Goal: Find contact information: Find contact information

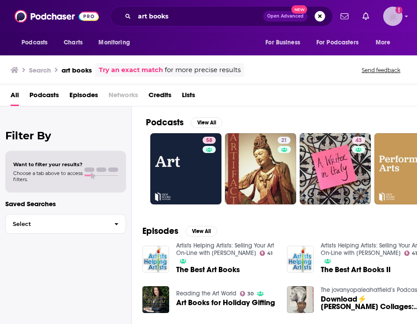
click at [393, 18] on img "Logged in as PUPPublicity" at bounding box center [392, 16] width 19 height 19
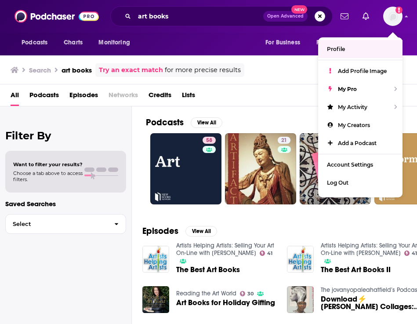
click at [178, 39] on div "Podcasts Charts Monitoring For Business For Podcasters More" at bounding box center [208, 44] width 417 height 23
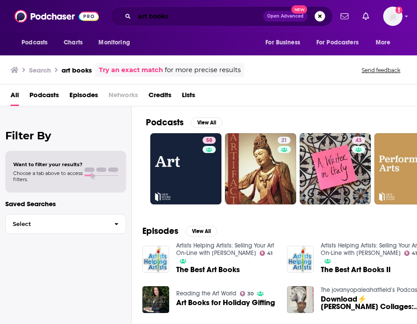
click at [156, 15] on input "art books" at bounding box center [199, 16] width 129 height 14
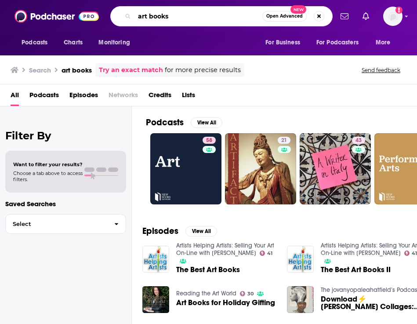
click at [156, 15] on input "art books" at bounding box center [199, 16] width 128 height 14
type input "mental health"
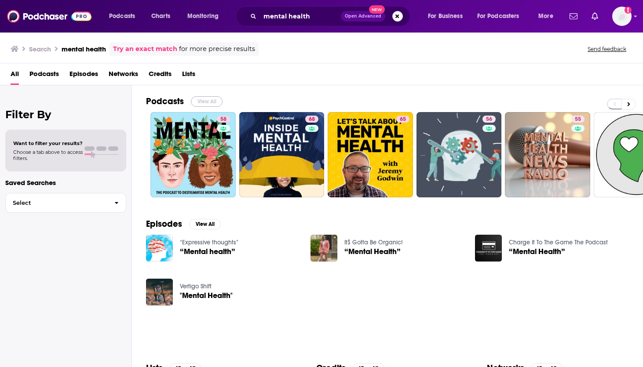
click at [202, 99] on button "View All" at bounding box center [207, 101] width 32 height 11
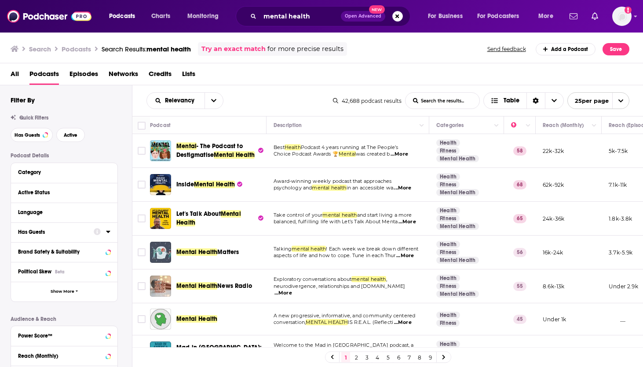
click at [62, 235] on div "Has Guests" at bounding box center [53, 232] width 70 height 6
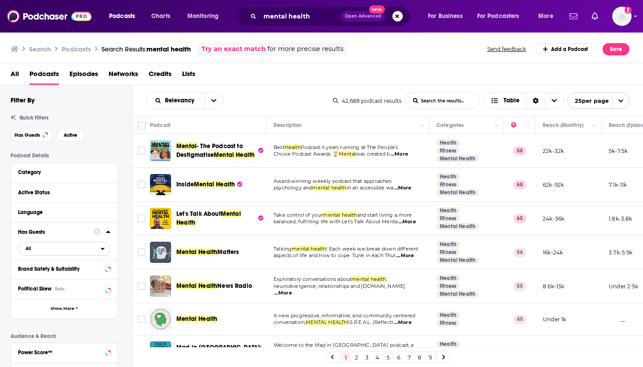
click at [42, 248] on span "All" at bounding box center [59, 248] width 82 height 11
click at [36, 277] on span "Has guests" at bounding box center [48, 277] width 52 height 5
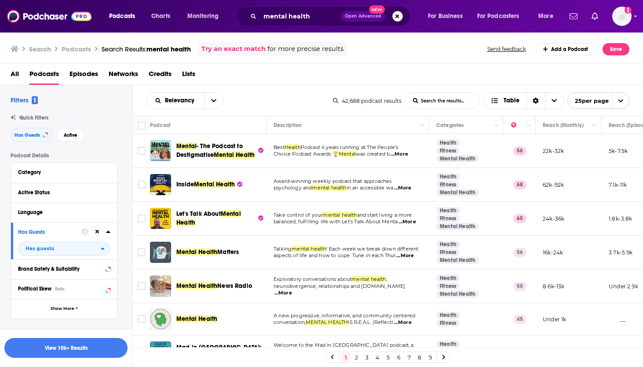
click at [75, 324] on button "View 10k+ Results" at bounding box center [65, 348] width 123 height 20
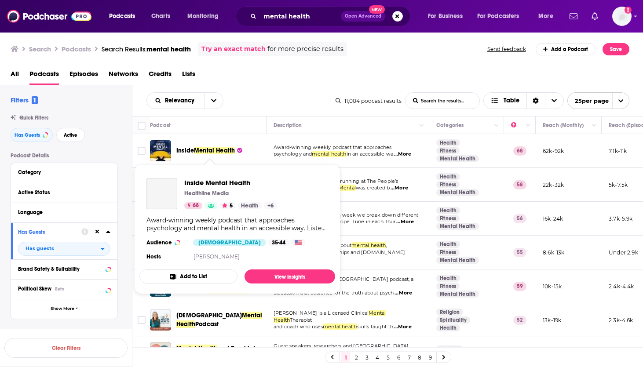
click at [213, 152] on span "Mental Health" at bounding box center [214, 150] width 41 height 7
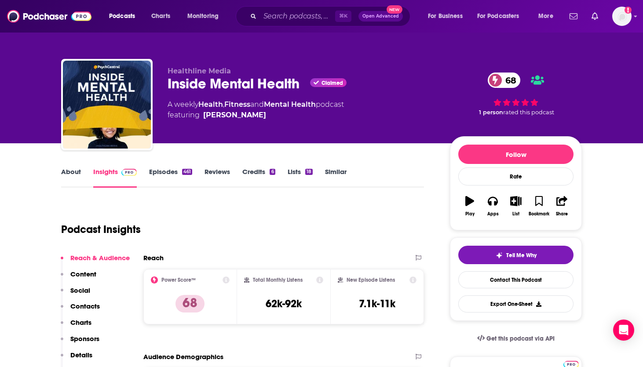
click at [89, 305] on p "Contacts" at bounding box center [84, 306] width 29 height 8
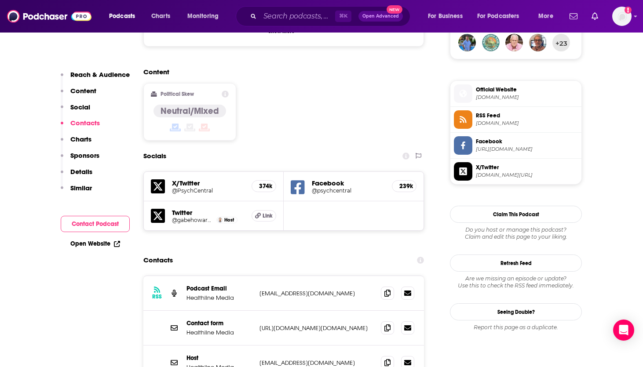
scroll to position [735, 0]
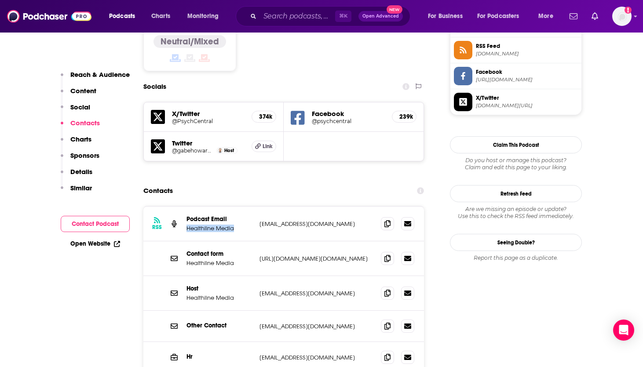
drag, startPoint x: 234, startPoint y: 169, endPoint x: 186, endPoint y: 169, distance: 47.9
click at [186, 207] on div "RSS Podcast Email Healthline Media [EMAIL_ADDRESS][DOMAIN_NAME] [EMAIL_ADDRESS]…" at bounding box center [283, 224] width 281 height 35
copy p "Healthline Media"
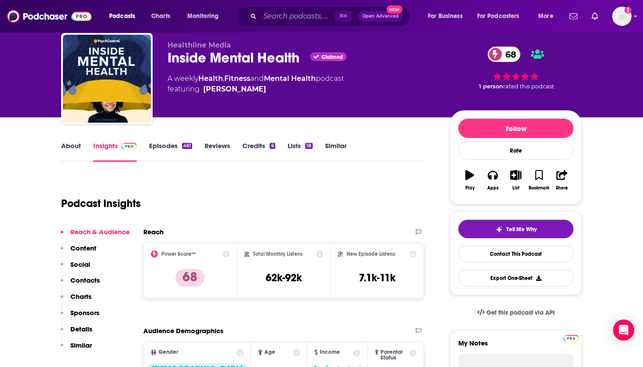
scroll to position [0, 0]
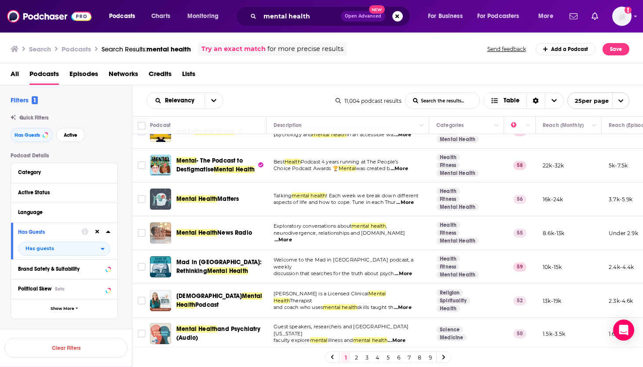
scroll to position [15, 0]
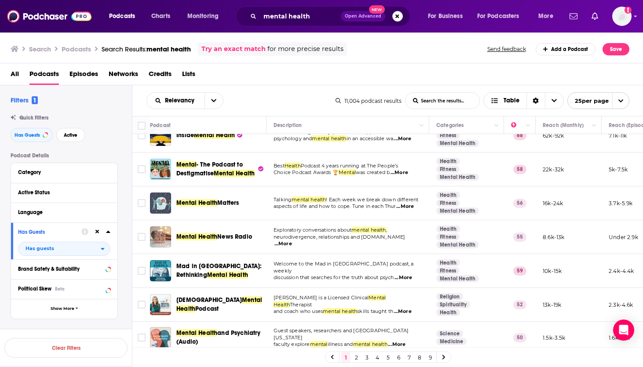
click at [209, 202] on span "Mental Health Matters" at bounding box center [207, 203] width 62 height 9
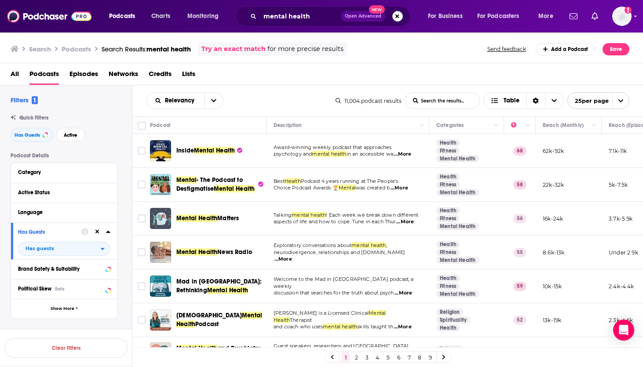
click at [200, 150] on span "Mental Health" at bounding box center [214, 150] width 41 height 7
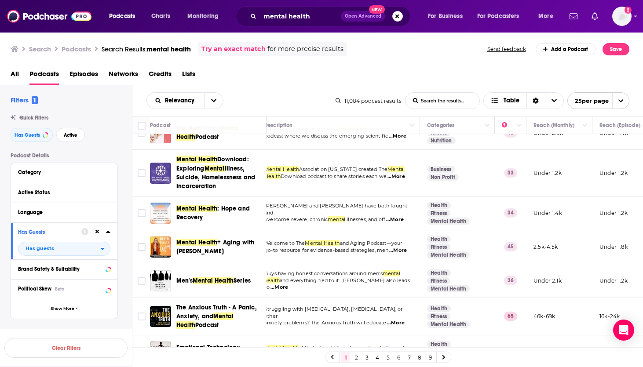
scroll to position [645, 9]
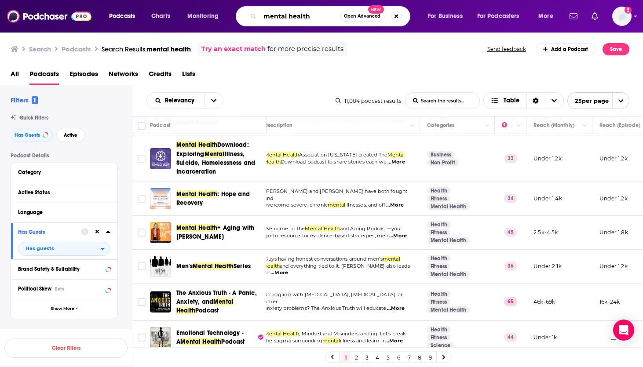
click at [322, 16] on input "mental health" at bounding box center [300, 16] width 80 height 14
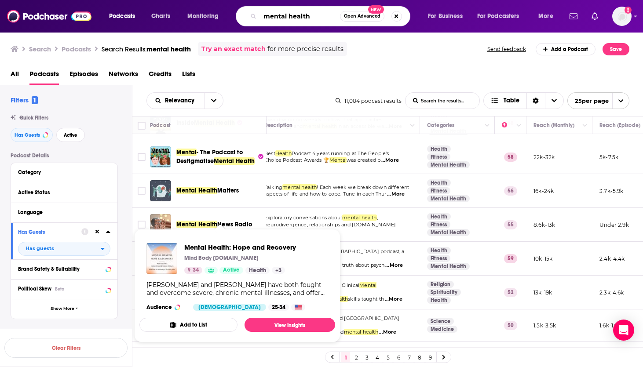
scroll to position [0, 9]
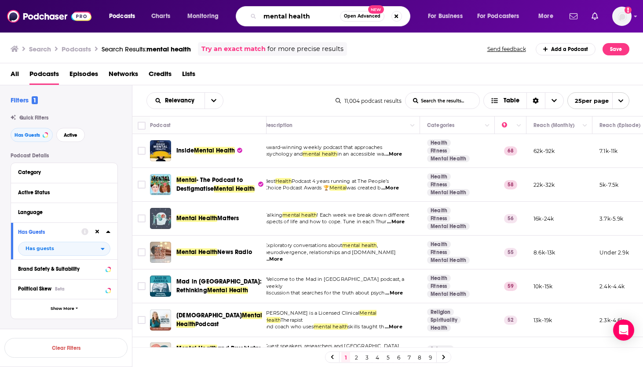
click at [314, 18] on input "mental health" at bounding box center [300, 16] width 80 height 14
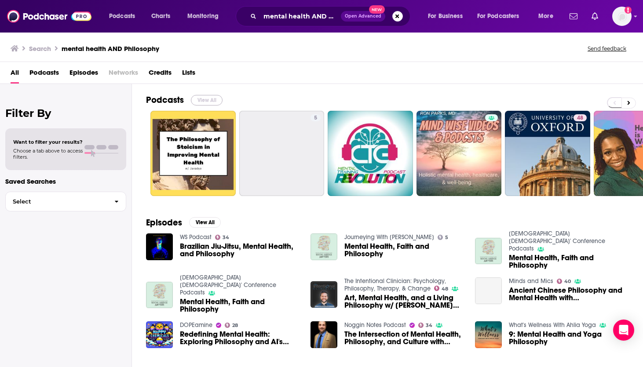
click at [205, 97] on button "View All" at bounding box center [207, 100] width 32 height 11
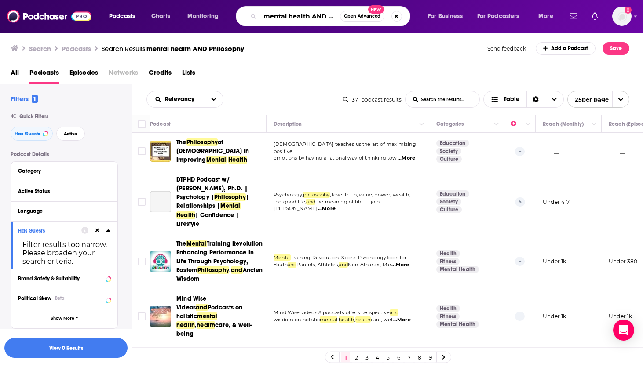
click at [278, 22] on input "mental health AND Philosophy" at bounding box center [300, 16] width 80 height 14
click at [314, 14] on input "mental health AND Philosophy" at bounding box center [300, 16] width 80 height 14
drag, startPoint x: 311, startPoint y: 15, endPoint x: 360, endPoint y: 18, distance: 49.0
click at [363, 20] on div "mental health AND Philosophy Open Advanced New" at bounding box center [323, 16] width 175 height 20
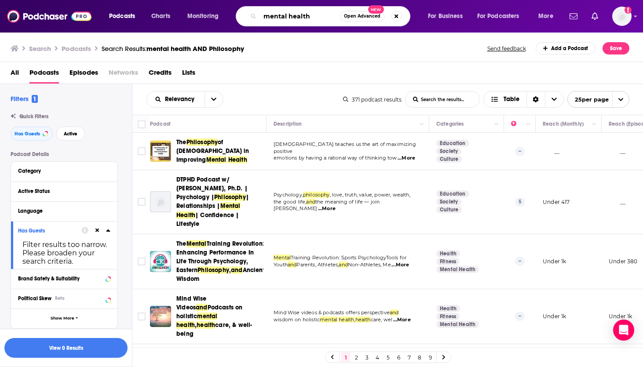
scroll to position [0, 0]
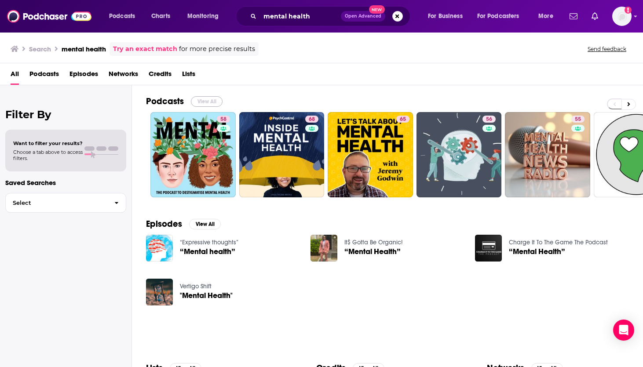
click at [205, 102] on button "View All" at bounding box center [207, 101] width 32 height 11
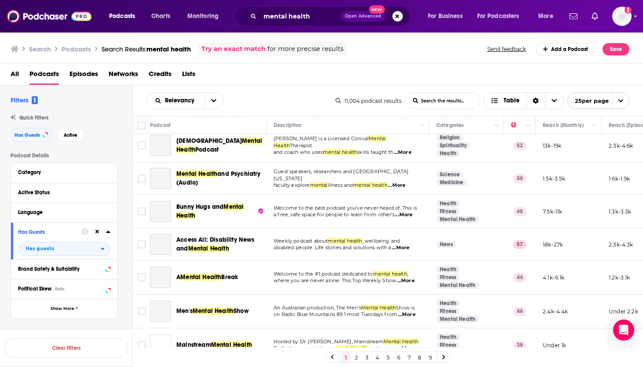
scroll to position [645, 0]
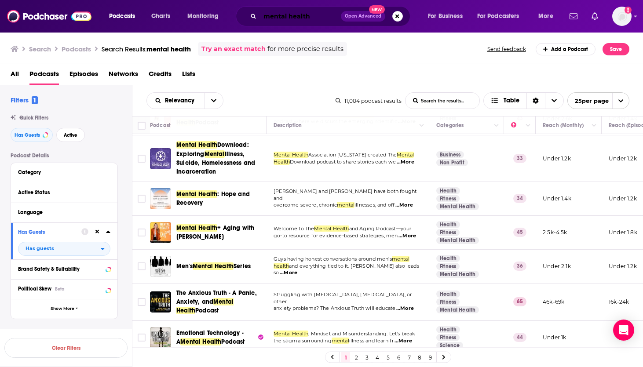
click at [319, 15] on input "mental health" at bounding box center [300, 16] width 81 height 14
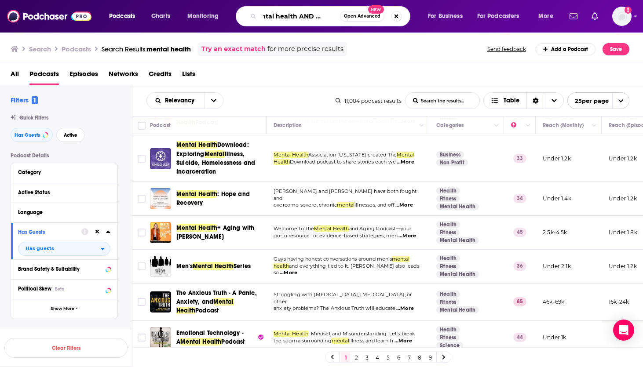
scroll to position [0, 16]
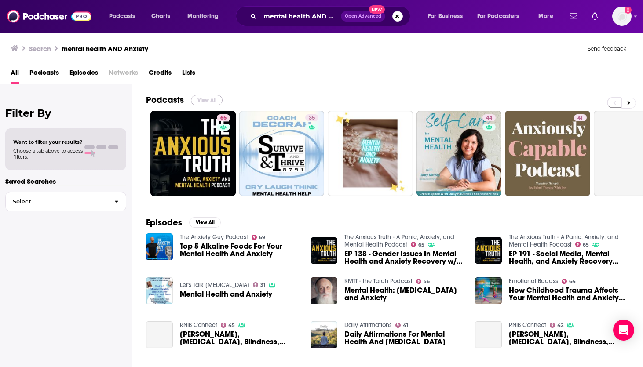
click at [206, 100] on button "View All" at bounding box center [207, 100] width 32 height 11
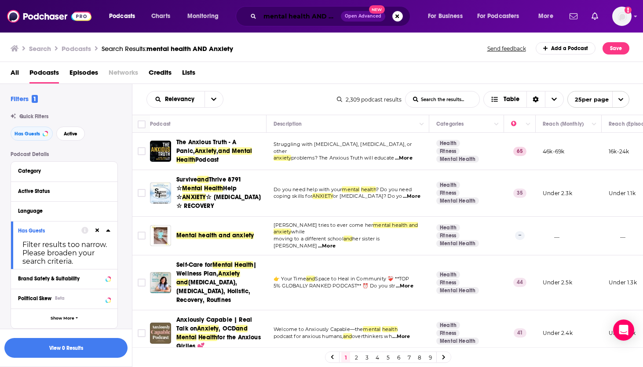
click at [315, 20] on input "mental health AND Anxiety" at bounding box center [300, 16] width 81 height 14
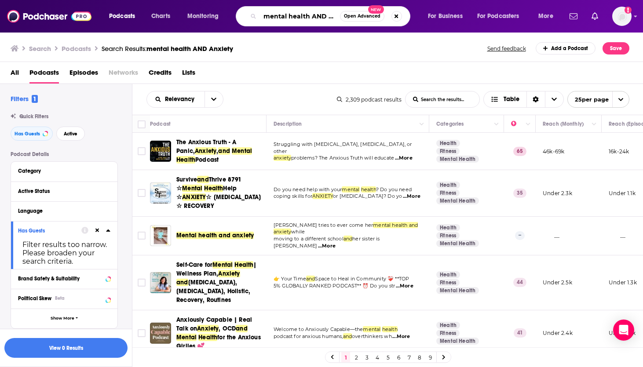
click at [330, 15] on input "mental health AND Anxiety" at bounding box center [300, 16] width 80 height 14
drag, startPoint x: 329, startPoint y: 15, endPoint x: 246, endPoint y: 20, distance: 82.4
click at [246, 20] on div "mental health AND Anxiety Open Advanced New" at bounding box center [323, 16] width 175 height 20
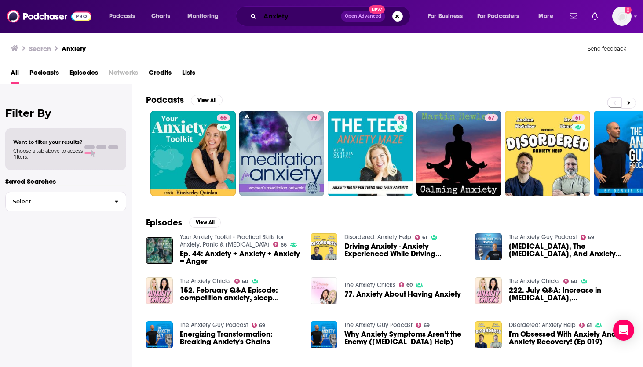
click at [275, 18] on input "Anxiety" at bounding box center [300, 16] width 81 height 14
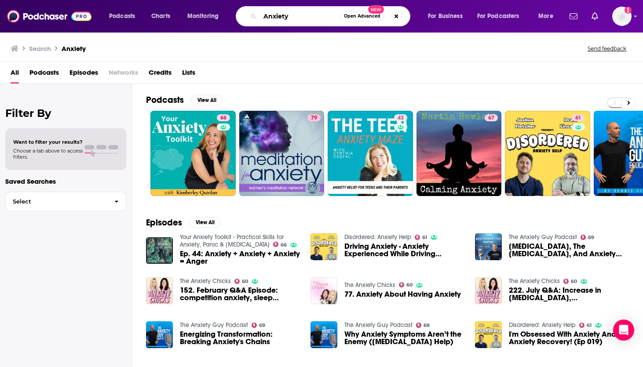
click at [275, 18] on input "Anxiety" at bounding box center [300, 16] width 80 height 14
type input "mental health and books"
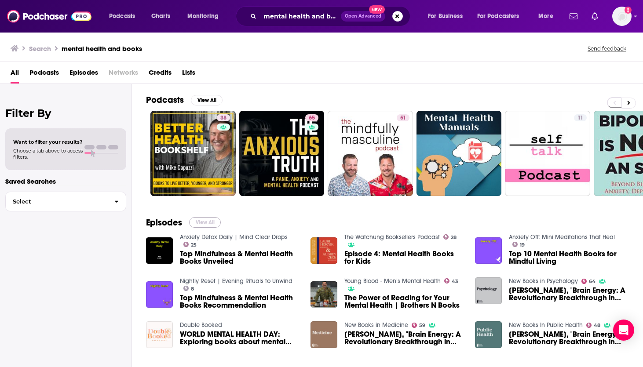
click at [209, 219] on button "View All" at bounding box center [205, 222] width 32 height 11
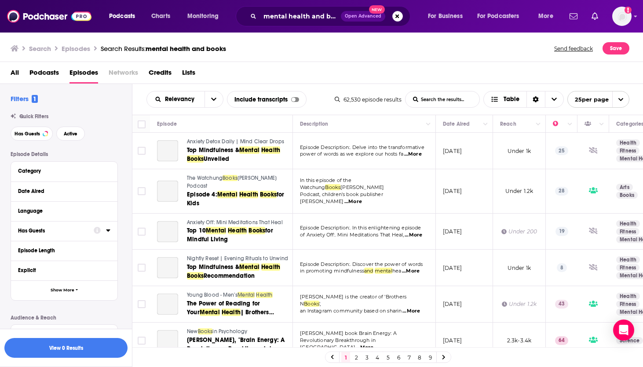
click at [35, 236] on button "Has Guests" at bounding box center [56, 230] width 76 height 11
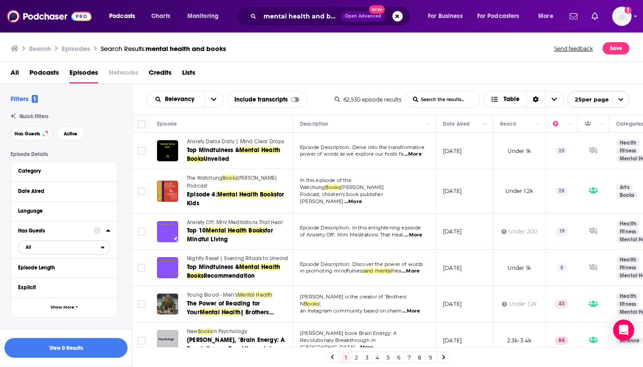
click at [45, 243] on span "All" at bounding box center [59, 246] width 82 height 11
click at [43, 291] on span "Has guests" at bounding box center [47, 290] width 51 height 5
click at [73, 131] on span "Active" at bounding box center [71, 133] width 14 height 5
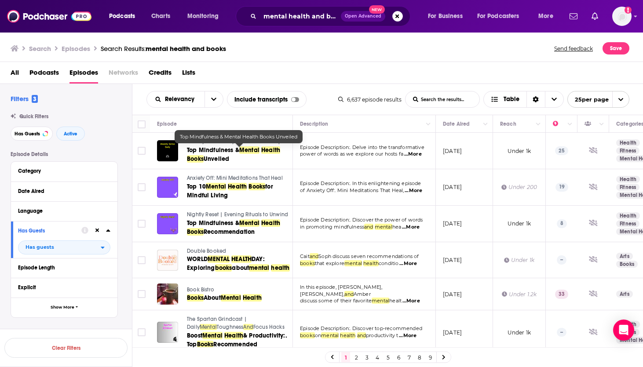
click at [212, 151] on span "Top Mindfulness &" at bounding box center [213, 149] width 52 height 7
click at [45, 75] on span "Podcasts" at bounding box center [43, 75] width 29 height 18
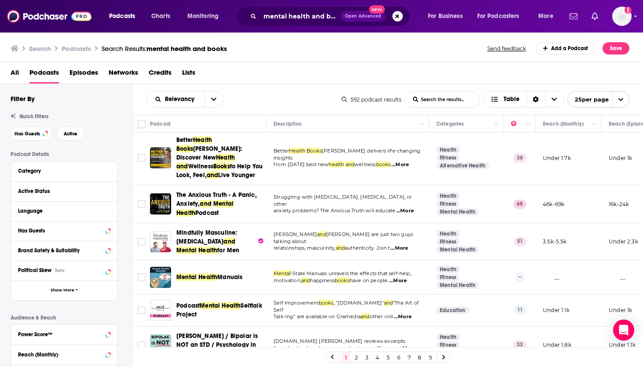
scroll to position [2, 0]
click at [208, 192] on span "The Anxious Truth - A Panic, Anxiety," at bounding box center [216, 200] width 80 height 16
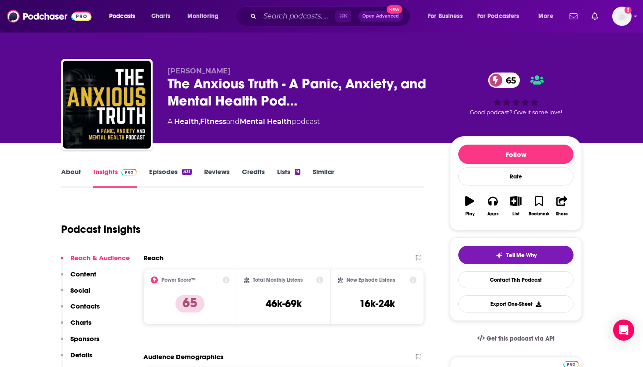
click at [159, 178] on link "Episodes 331" at bounding box center [170, 178] width 43 height 20
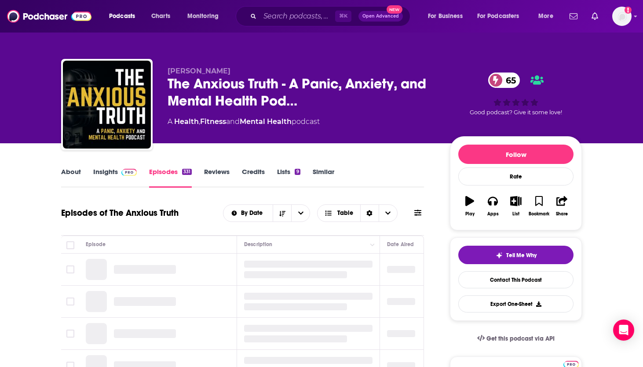
click at [224, 174] on link "Reviews" at bounding box center [217, 178] width 26 height 20
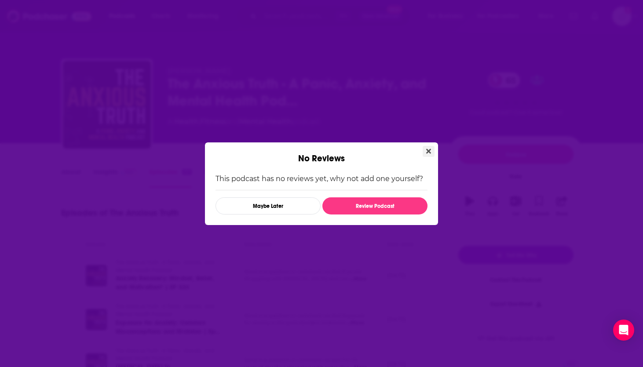
click at [417, 152] on icon "Close" at bounding box center [428, 151] width 5 height 5
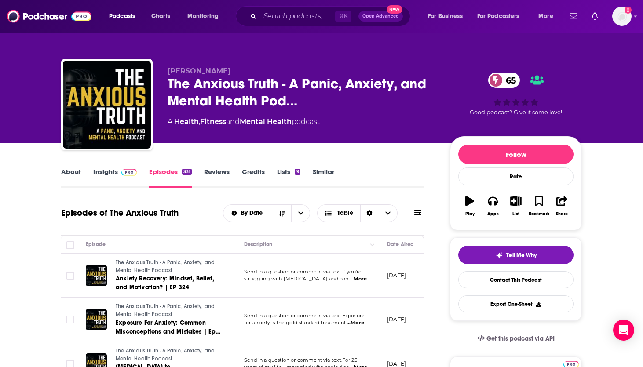
click at [67, 173] on link "About" at bounding box center [71, 178] width 20 height 20
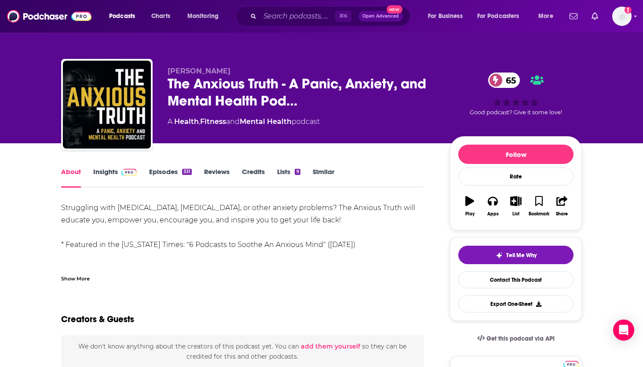
click at [110, 173] on link "Insights" at bounding box center [115, 178] width 44 height 20
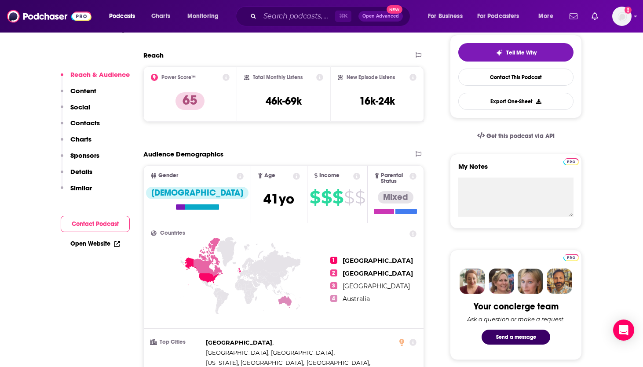
scroll to position [204, 0]
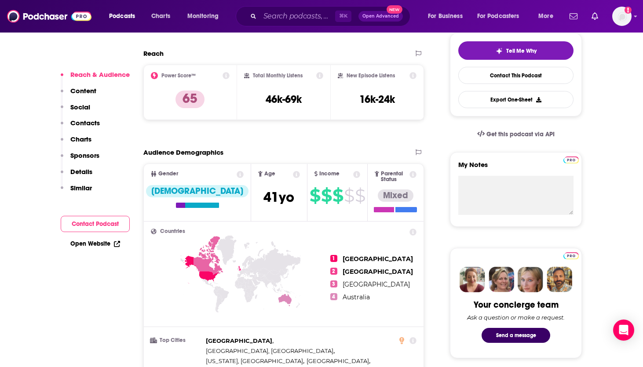
click at [99, 247] on link "Open Website" at bounding box center [95, 243] width 50 height 7
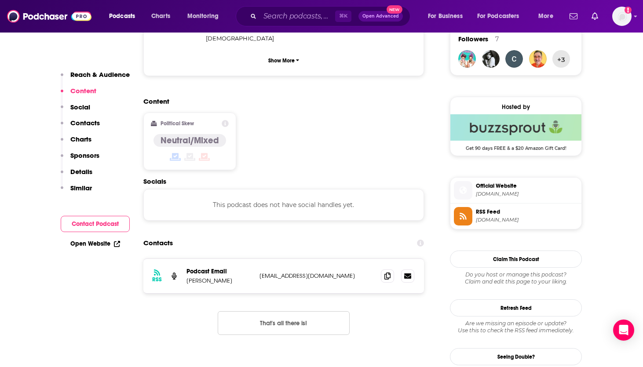
click at [89, 226] on button "Contact Podcast" at bounding box center [95, 224] width 69 height 16
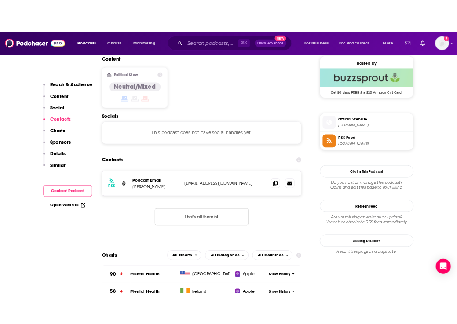
scroll to position [718, 0]
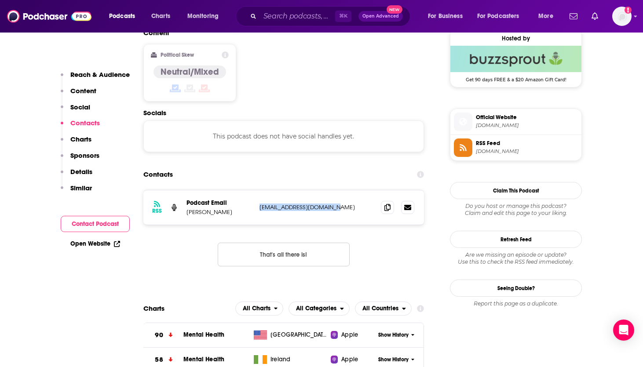
drag, startPoint x: 347, startPoint y: 164, endPoint x: 260, endPoint y: 164, distance: 87.5
click at [260, 204] on p "[EMAIL_ADDRESS][DOMAIN_NAME]" at bounding box center [316, 207] width 114 height 7
copy p "[EMAIL_ADDRESS][DOMAIN_NAME]"
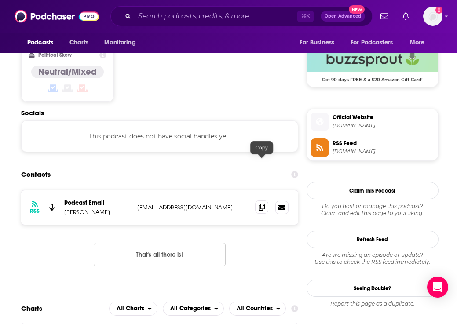
click at [258, 201] on span at bounding box center [261, 207] width 13 height 13
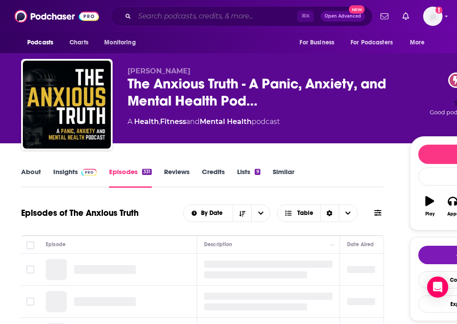
click at [183, 15] on input "Search podcasts, credits, & more..." at bounding box center [216, 16] width 163 height 14
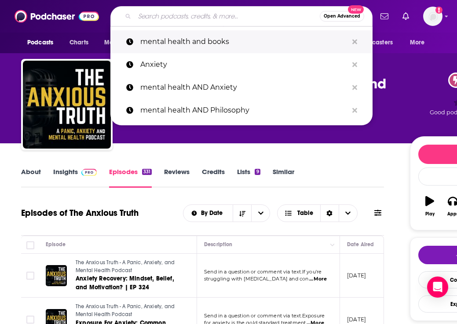
click at [175, 46] on p "mental health and books" at bounding box center [244, 41] width 208 height 23
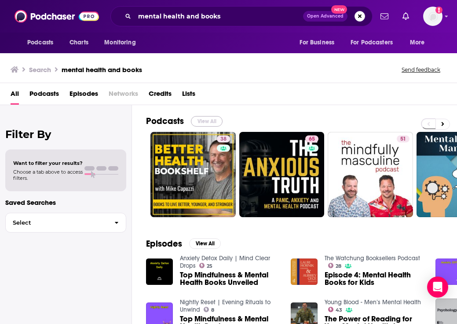
click at [204, 118] on button "View All" at bounding box center [207, 121] width 32 height 11
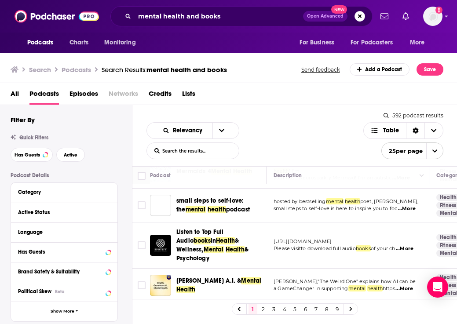
scroll to position [394, 0]
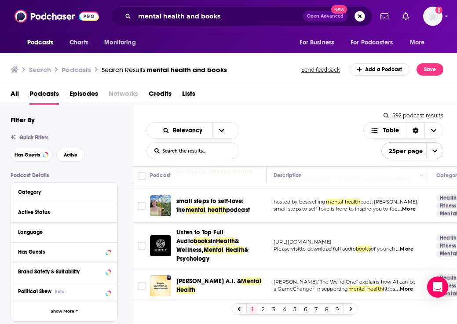
click at [281, 126] on div "Relevancy List Search Input Search the results... Table" at bounding box center [254, 140] width 217 height 37
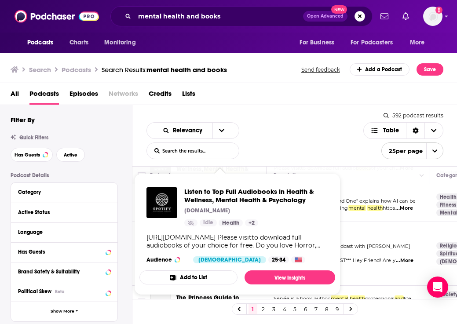
scroll to position [488, 0]
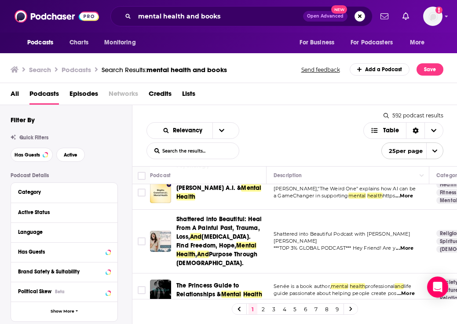
click at [272, 133] on div "Relevancy List Search Input Search the results... Table" at bounding box center [254, 140] width 217 height 37
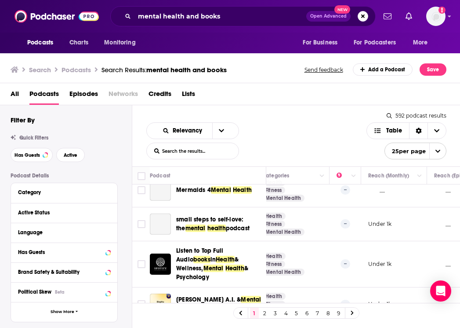
scroll to position [330, 174]
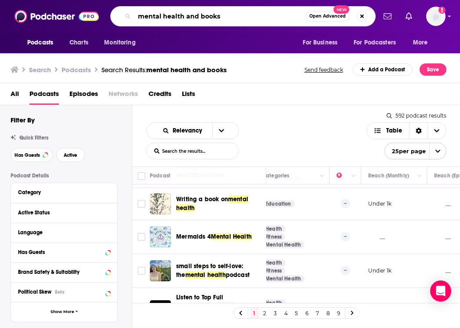
click at [233, 15] on input "mental health and books" at bounding box center [220, 16] width 171 height 14
type input "m"
type input "anxiety books"
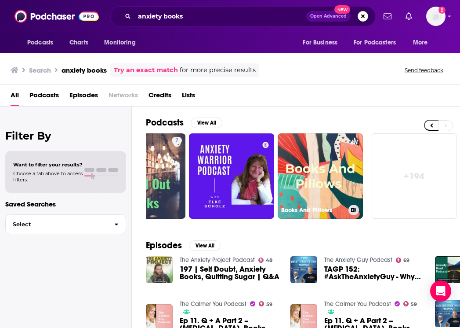
scroll to position [2, 0]
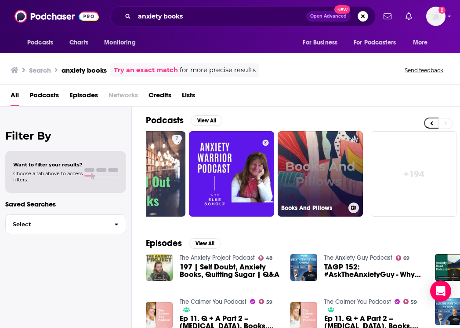
click at [302, 171] on link "Books And Pillows" at bounding box center [320, 173] width 85 height 85
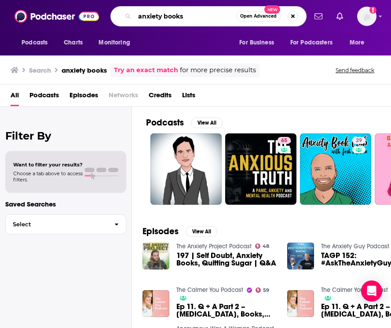
click at [169, 16] on input "anxiety books" at bounding box center [186, 16] width 102 height 14
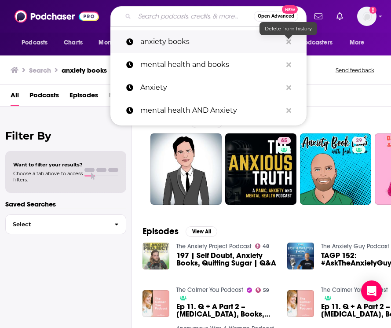
click at [291, 44] on icon "Search podcasts, credits, & more..." at bounding box center [288, 41] width 5 height 7
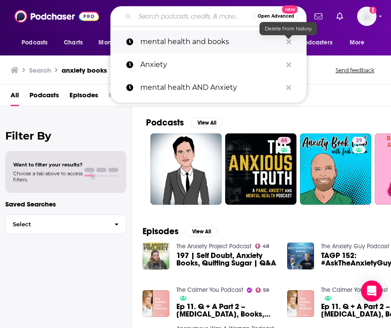
click at [289, 42] on icon "Search podcasts, credits, & more..." at bounding box center [288, 41] width 5 height 5
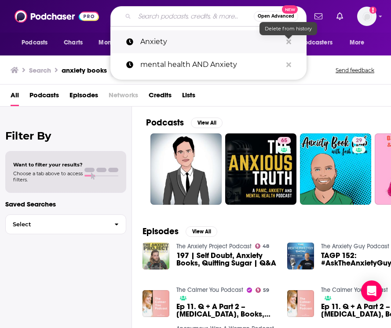
click at [289, 42] on icon "Search podcasts, credits, & more..." at bounding box center [288, 41] width 5 height 5
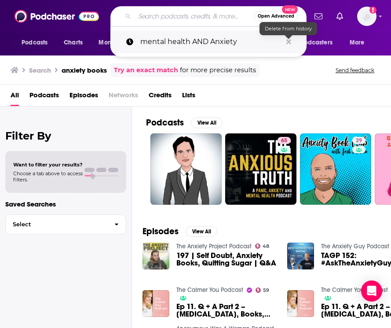
click at [289, 42] on icon "Search podcasts, credits, & more..." at bounding box center [288, 41] width 5 height 5
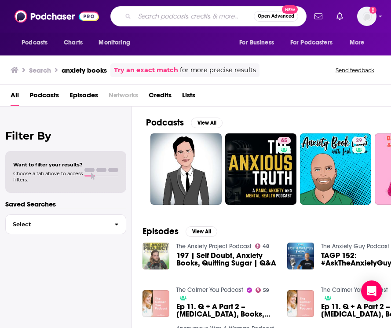
click at [197, 18] on input "Search podcasts, credits, & more..." at bounding box center [194, 16] width 119 height 14
paste input "The [PERSON_NAME] Podcast"
type input "The [PERSON_NAME] Podcast"
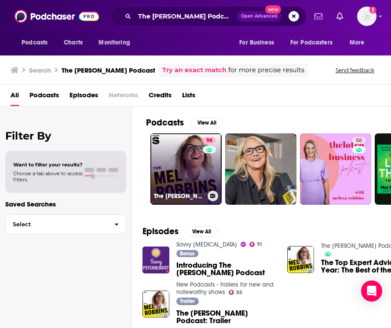
click at [179, 188] on link "98 The [PERSON_NAME] Podcast" at bounding box center [185, 168] width 71 height 71
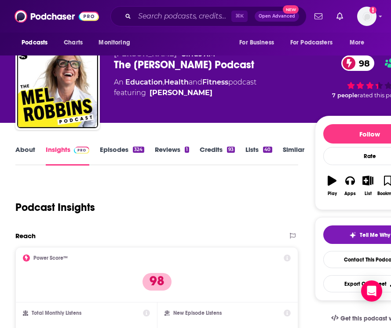
scroll to position [11, 0]
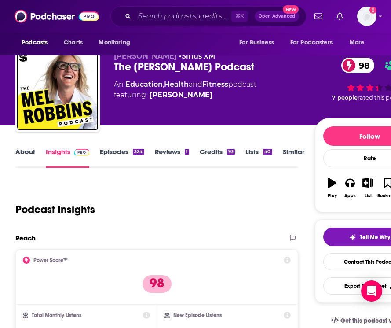
click at [32, 155] on link "About" at bounding box center [25, 157] width 20 height 20
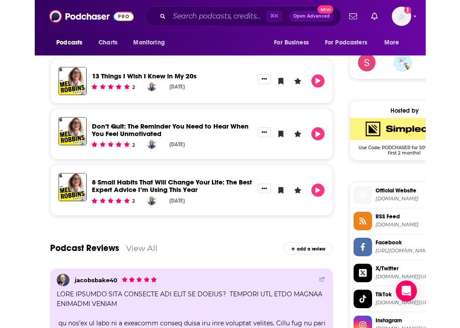
scroll to position [723, 0]
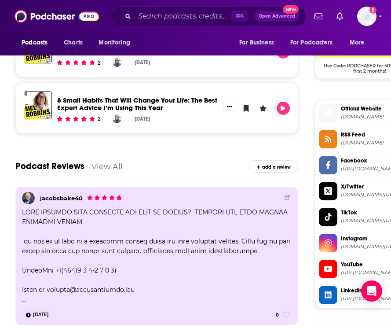
click at [367, 110] on span "Official Website" at bounding box center [381, 109] width 80 height 8
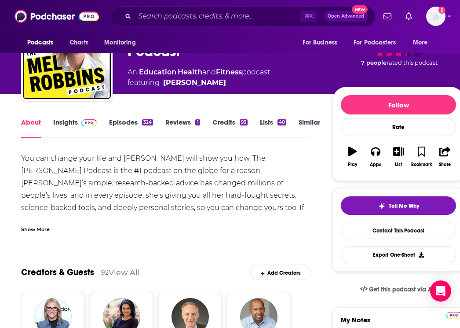
scroll to position [55, 0]
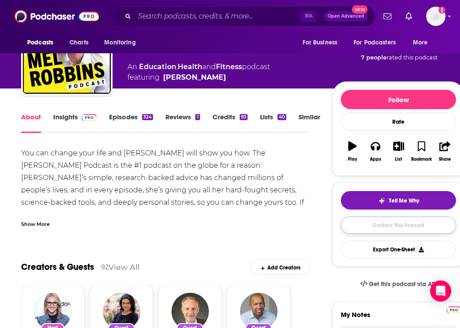
click at [402, 227] on link "Contact This Podcast" at bounding box center [398, 224] width 115 height 17
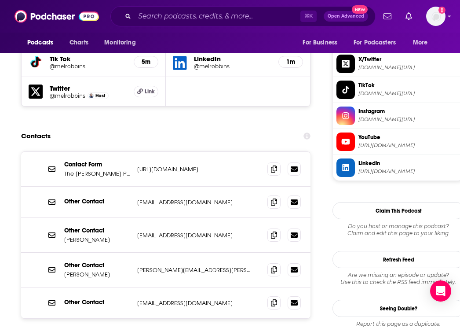
scroll to position [854, 0]
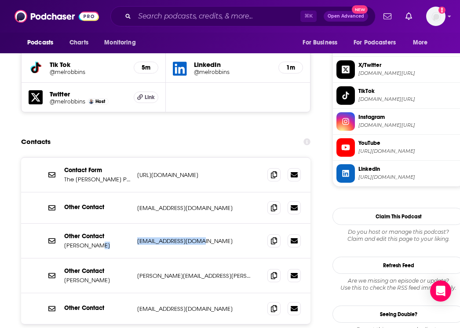
drag, startPoint x: 200, startPoint y: 192, endPoint x: 133, endPoint y: 193, distance: 66.4
click at [133, 223] on div "Other Contact [PERSON_NAME] [EMAIL_ADDRESS][DOMAIN_NAME] [EMAIL_ADDRESS][DOMAIN…" at bounding box center [165, 240] width 289 height 35
copy div "[EMAIL_ADDRESS][DOMAIN_NAME]"
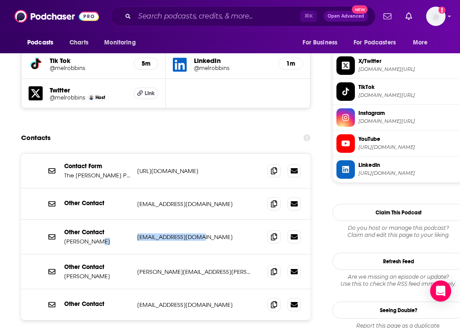
scroll to position [860, 0]
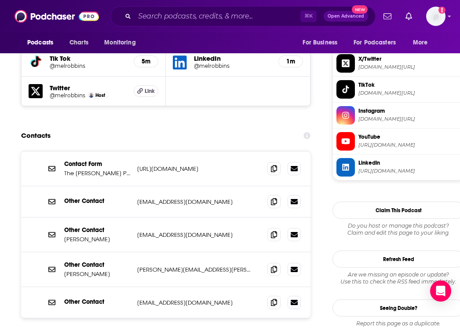
click at [190, 266] on p "[PERSON_NAME][EMAIL_ADDRESS][PERSON_NAME][DOMAIN_NAME]" at bounding box center [195, 269] width 117 height 7
drag, startPoint x: 208, startPoint y: 217, endPoint x: 135, endPoint y: 219, distance: 72.6
click at [135, 252] on div "Other Contact [PERSON_NAME] [PERSON_NAME][EMAIL_ADDRESS][PERSON_NAME][DOMAIN_NA…" at bounding box center [165, 269] width 289 height 35
copy p "[PERSON_NAME][EMAIL_ADDRESS][PERSON_NAME][DOMAIN_NAME]"
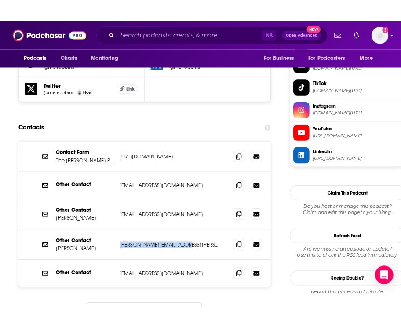
scroll to position [875, 0]
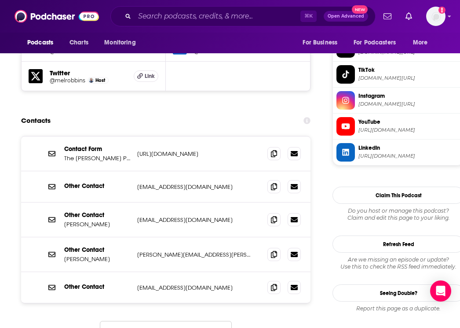
click at [89, 255] on p "[PERSON_NAME]" at bounding box center [97, 258] width 66 height 7
drag, startPoint x: 93, startPoint y: 209, endPoint x: 62, endPoint y: 207, distance: 31.3
click at [62, 237] on div "Other Contact [PERSON_NAME] [PERSON_NAME][EMAIL_ADDRESS][PERSON_NAME][DOMAIN_NA…" at bounding box center [165, 254] width 289 height 35
copy p "[PERSON_NAME]"
click at [112, 220] on p "[PERSON_NAME]" at bounding box center [97, 223] width 66 height 7
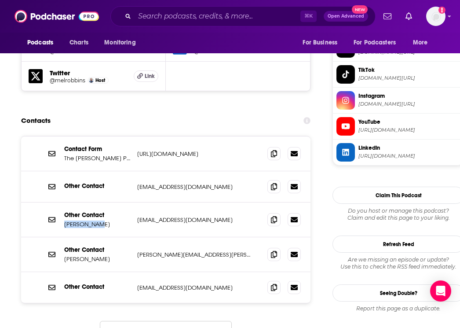
copy p "[PERSON_NAME]"
drag, startPoint x: 104, startPoint y: 175, endPoint x: 66, endPoint y: 177, distance: 38.3
click at [66, 220] on p "[PERSON_NAME]" at bounding box center [97, 223] width 66 height 7
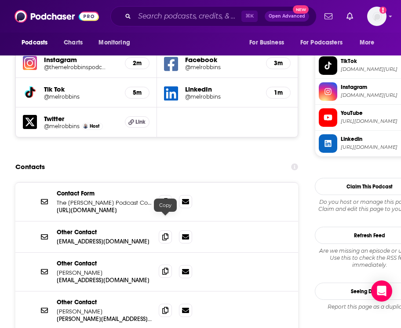
click at [167, 267] on icon at bounding box center [165, 270] width 6 height 7
